Goal: Information Seeking & Learning: Understand process/instructions

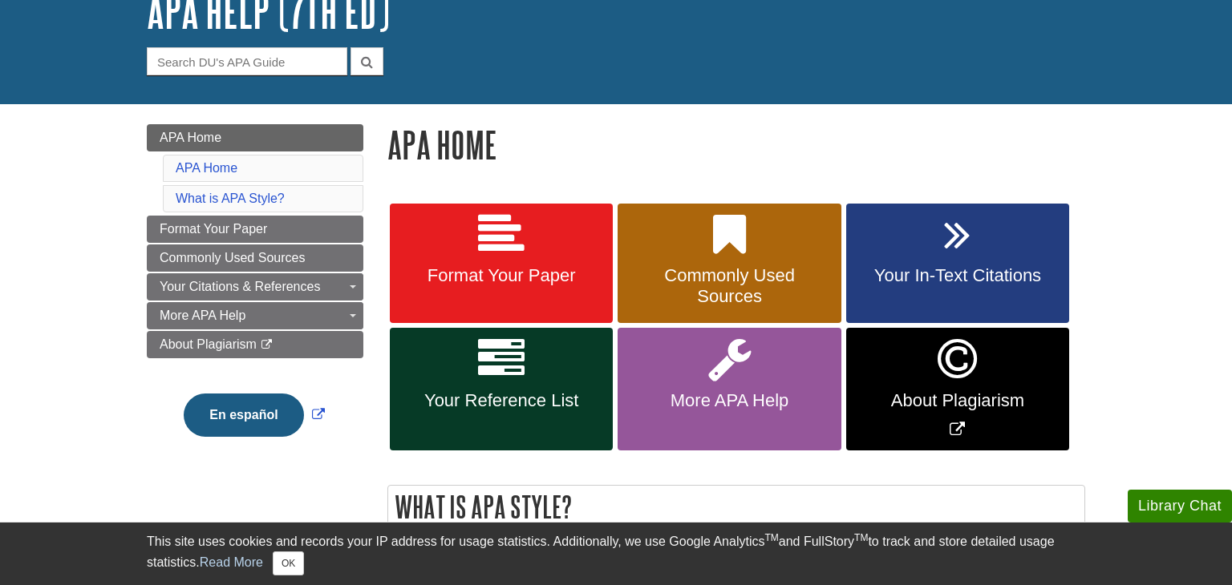
scroll to position [116, 0]
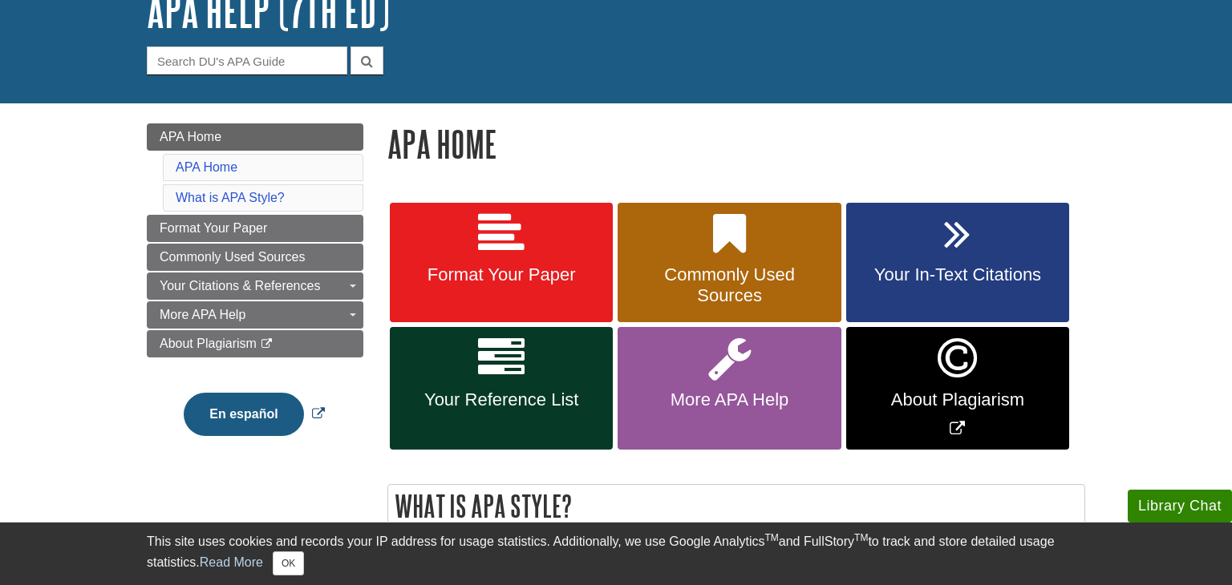
click at [277, 407] on button "En español" at bounding box center [243, 414] width 119 height 43
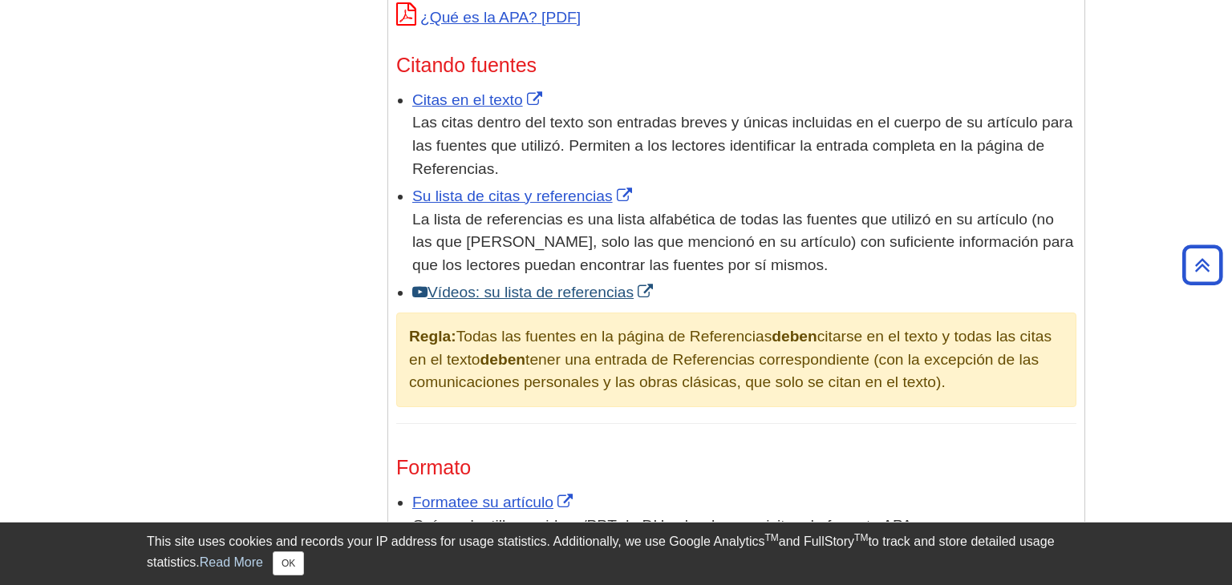
scroll to position [895, 0]
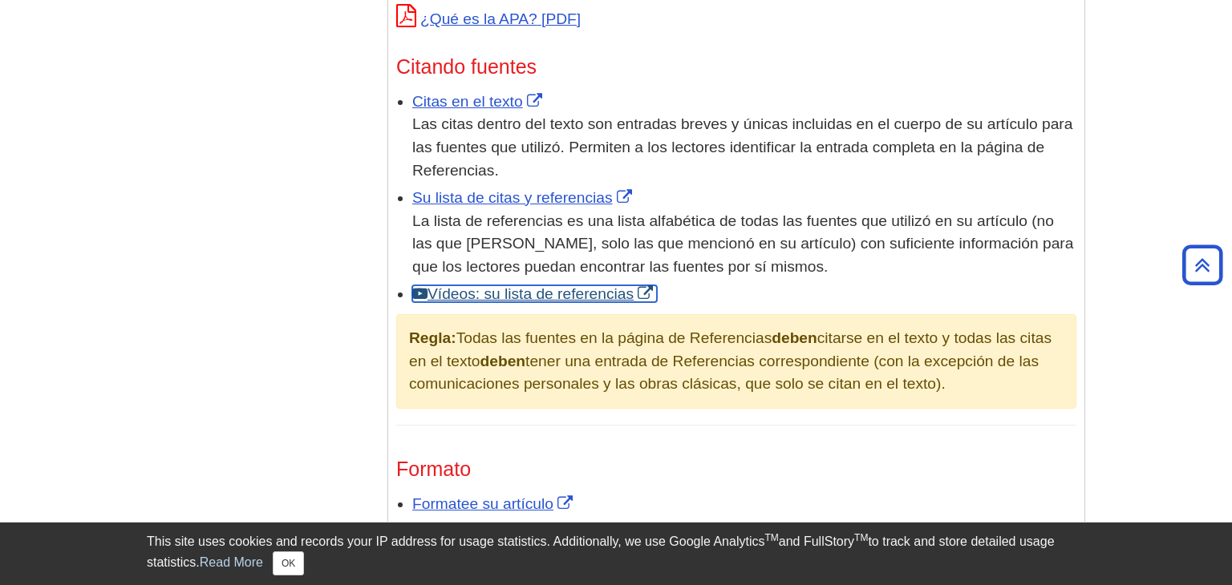
click at [653, 288] on link "Vídeos: su lista de referencias" at bounding box center [534, 293] width 245 height 17
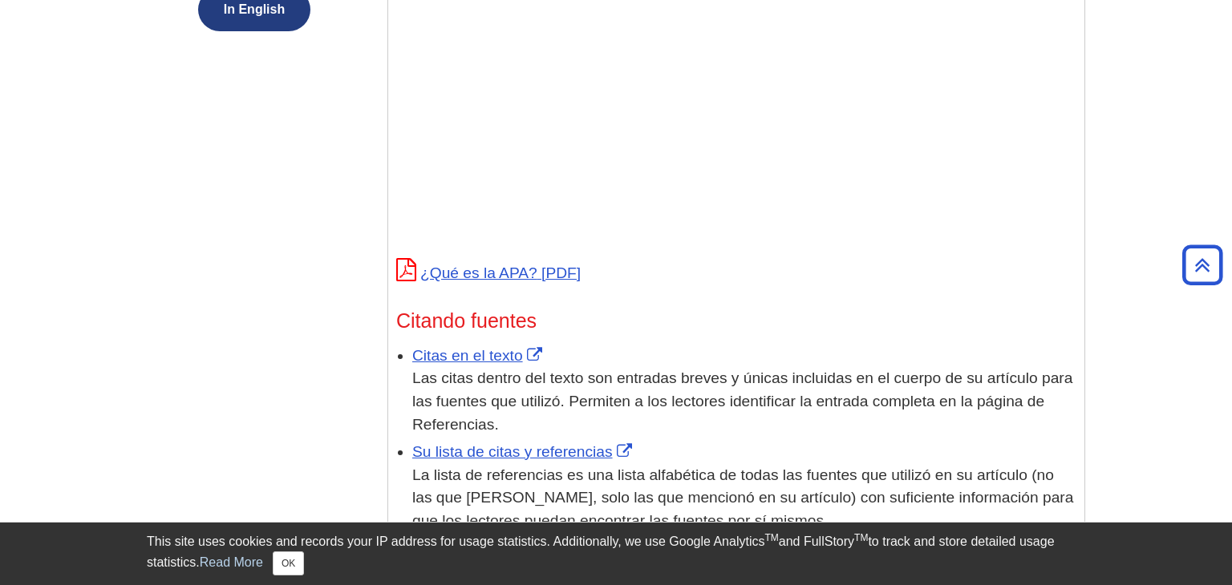
scroll to position [642, 0]
click at [510, 355] on link "Citas en el texto" at bounding box center [479, 354] width 134 height 17
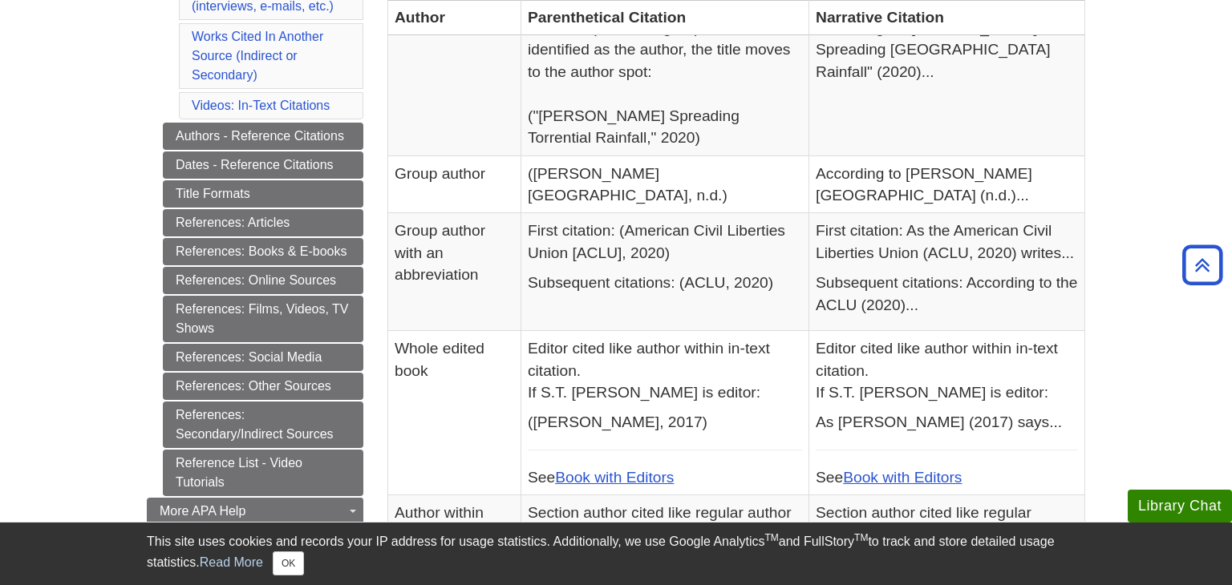
scroll to position [615, 0]
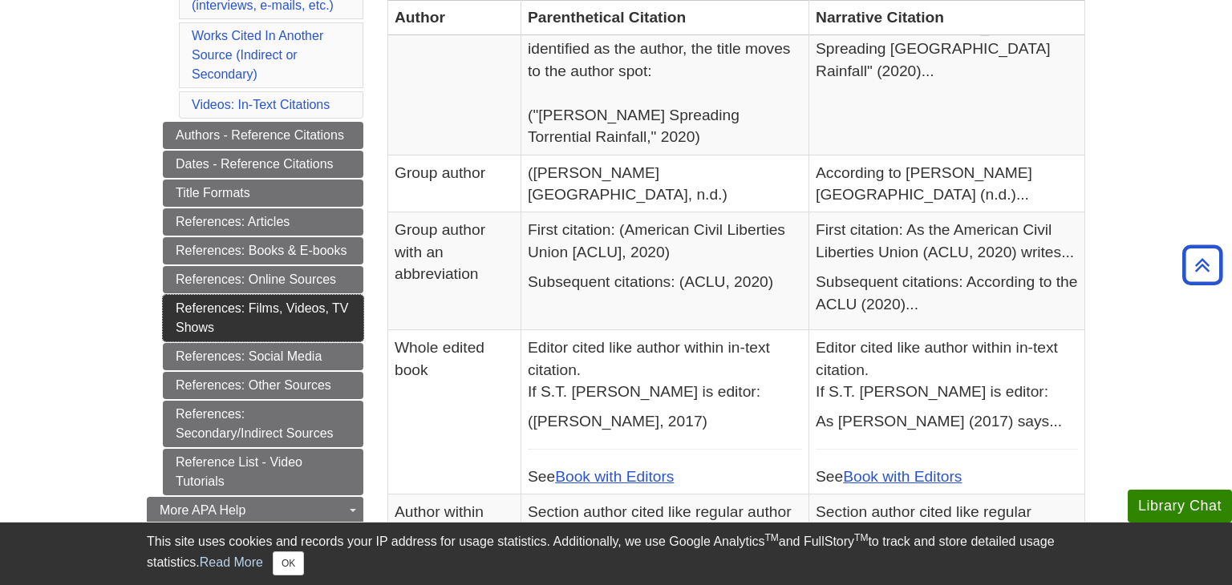
click at [317, 310] on link "References: Films, Videos, TV Shows" at bounding box center [263, 318] width 200 height 47
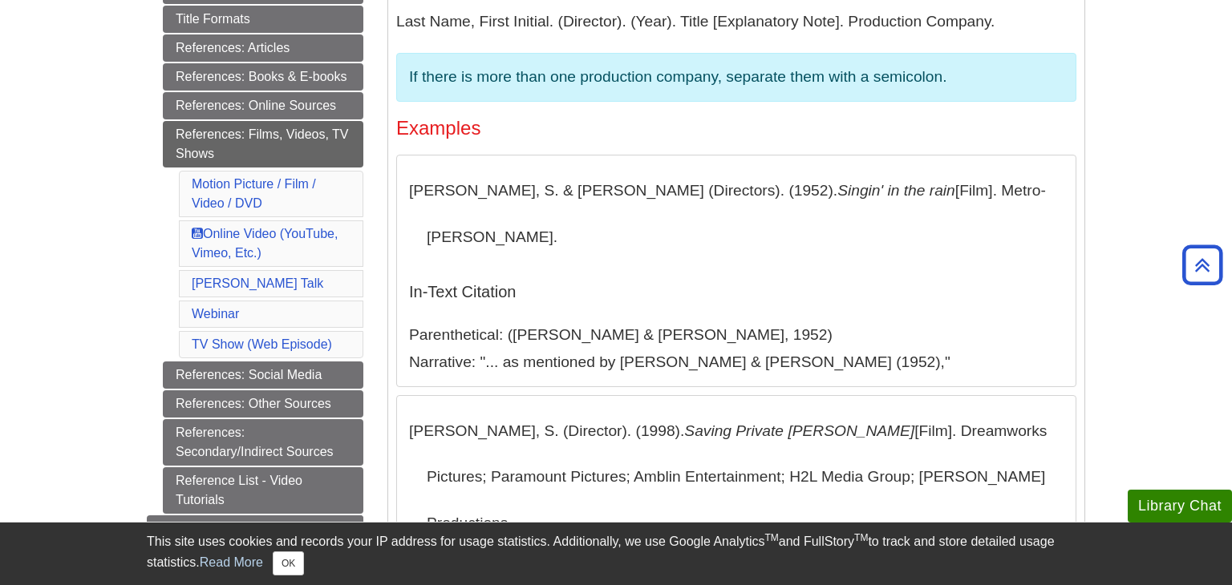
scroll to position [436, 0]
click at [308, 227] on link "Online Video (YouTube, Vimeo, Etc.)" at bounding box center [265, 243] width 146 height 33
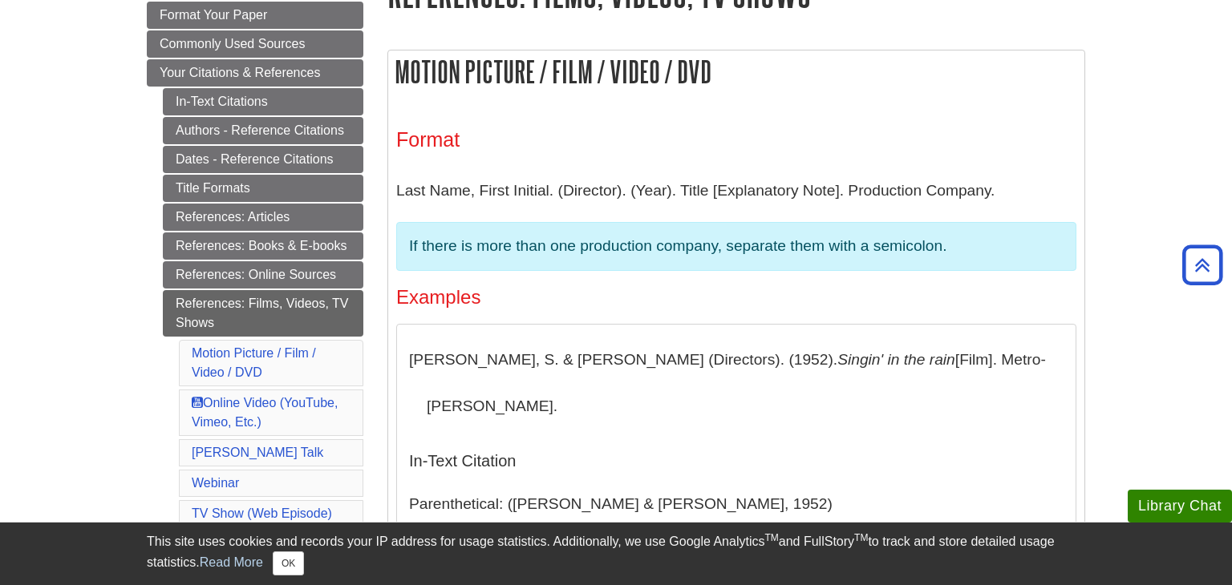
scroll to position [268, 0]
click at [289, 101] on link "In-Text Citations" at bounding box center [263, 100] width 200 height 27
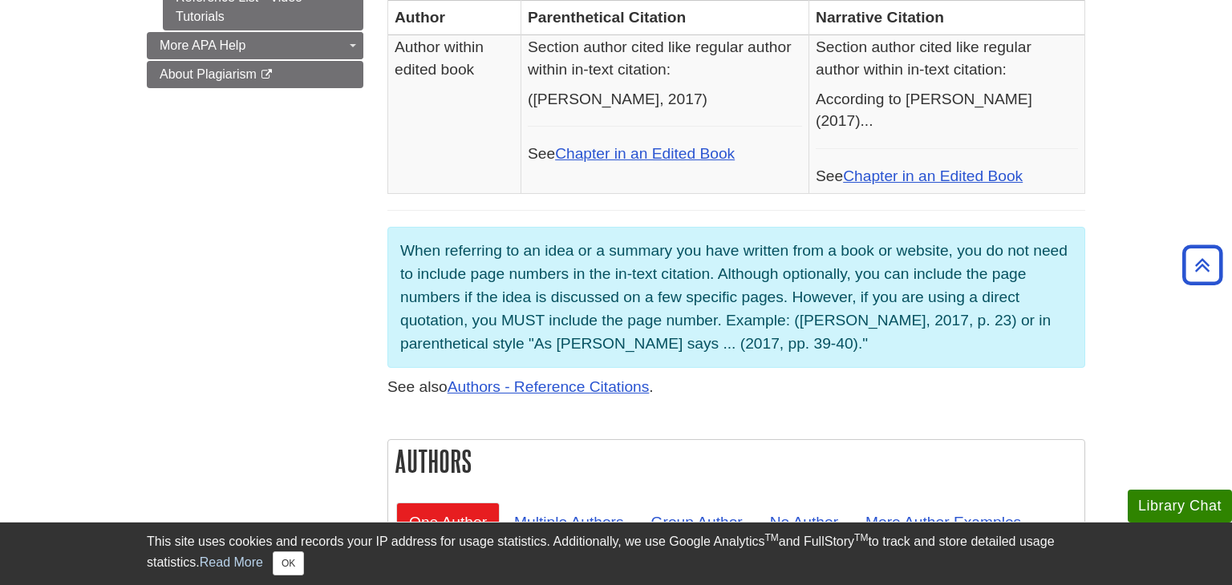
scroll to position [1081, 0]
